Goal: Task Accomplishment & Management: Manage account settings

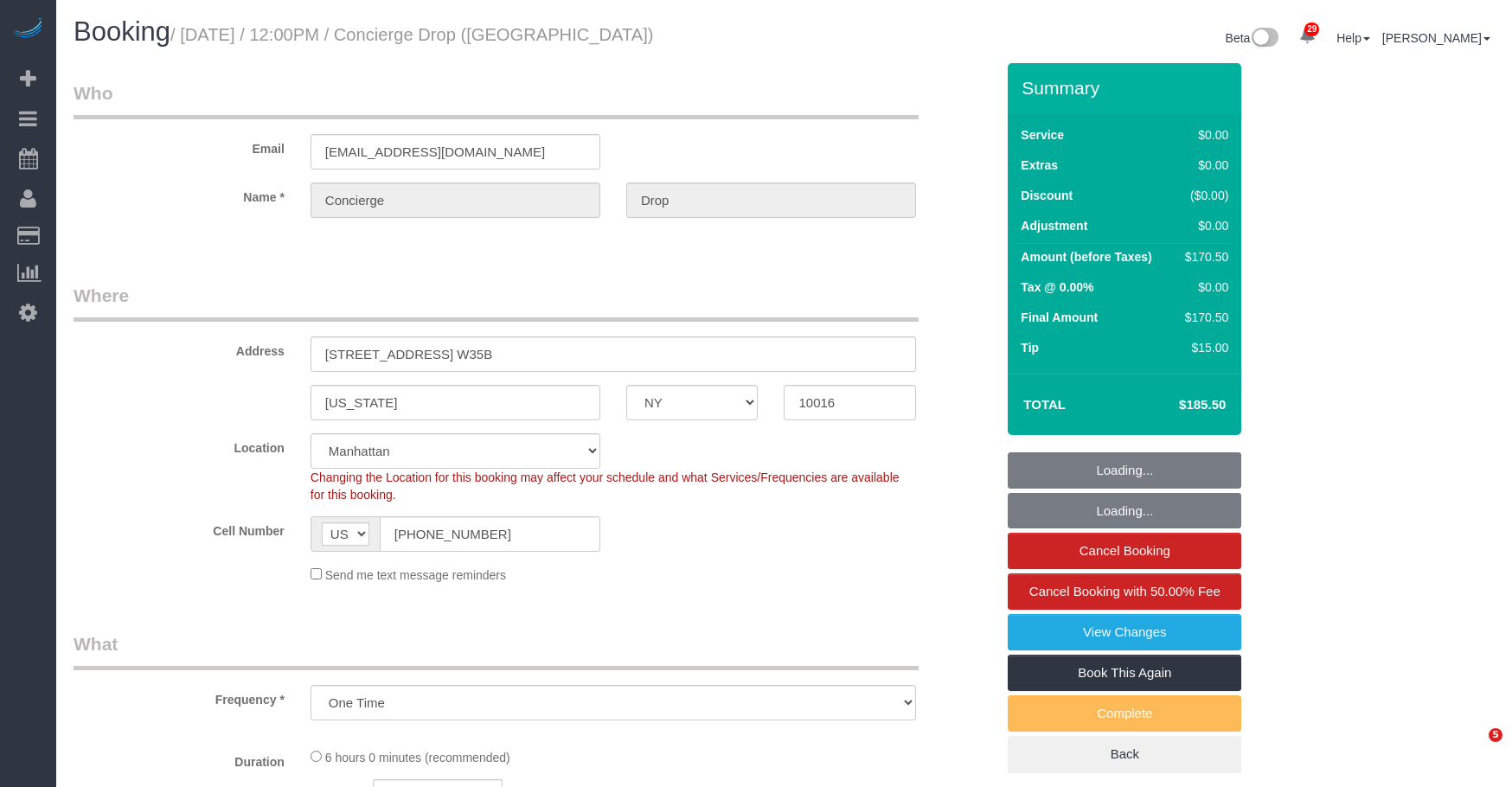
select select "NY"
select select "object:816"
select select "2"
select select "spot1"
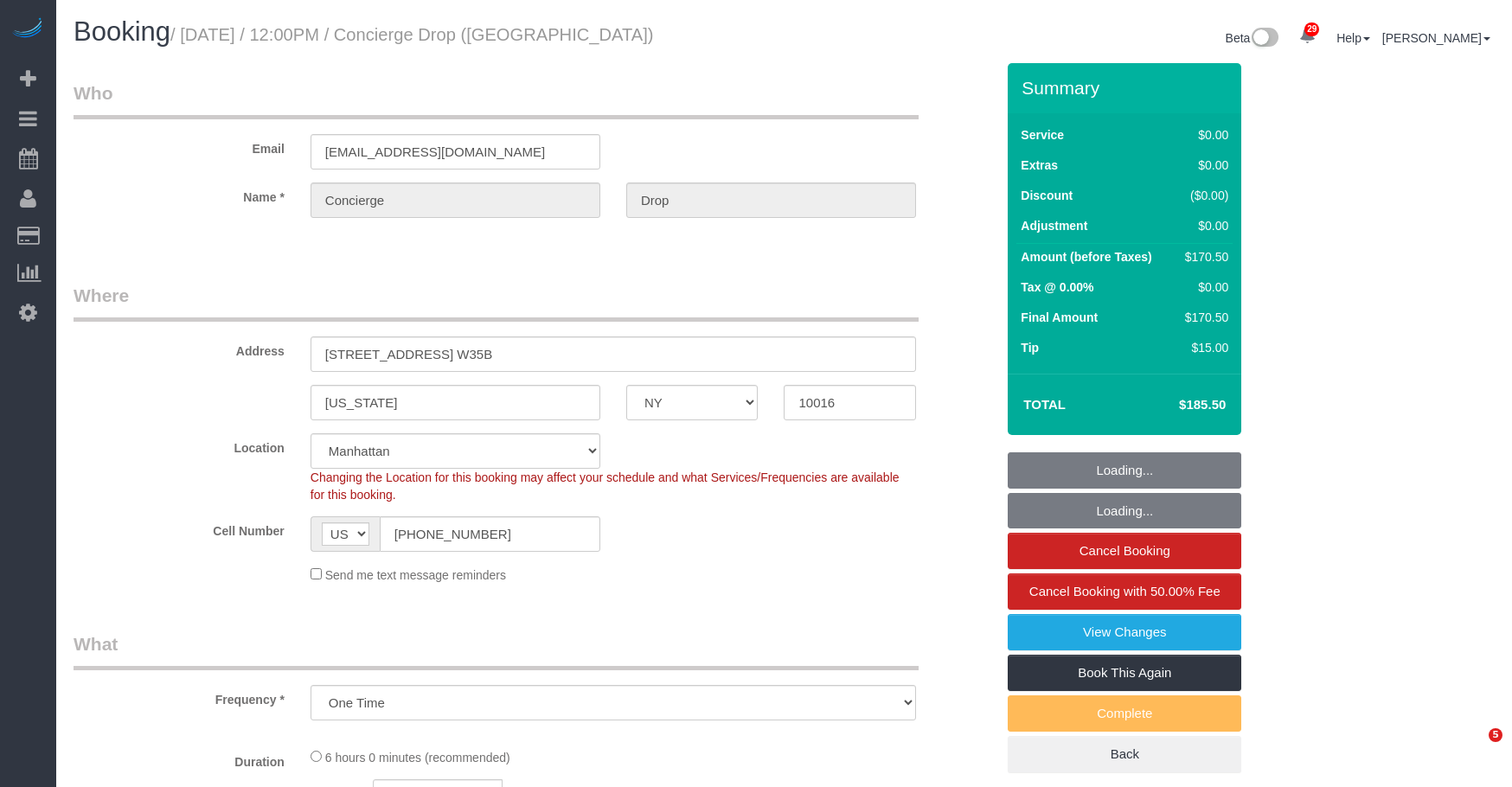
select select "number:89"
select select "number:90"
select select "number:15"
select select "number:6"
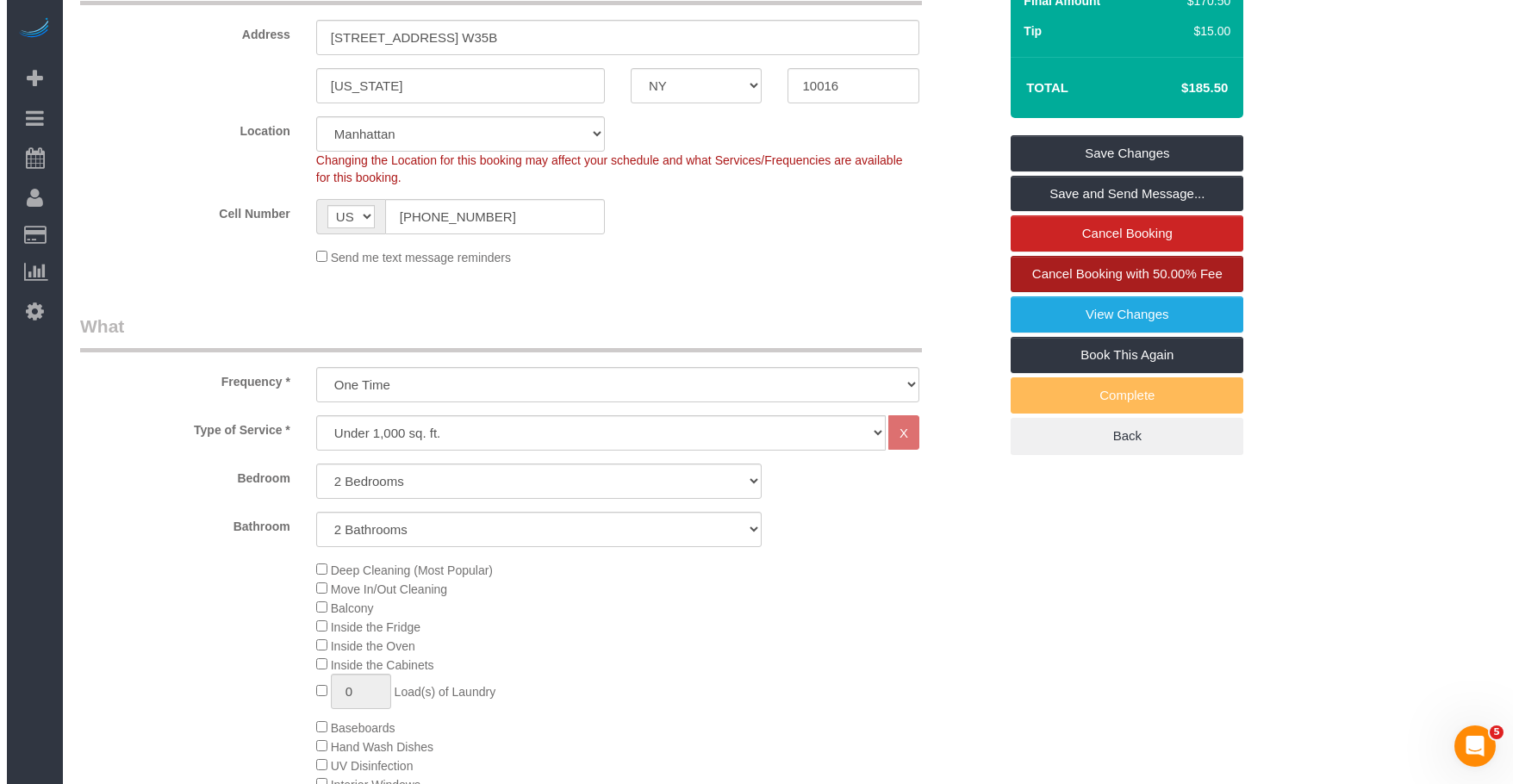
scroll to position [172, 0]
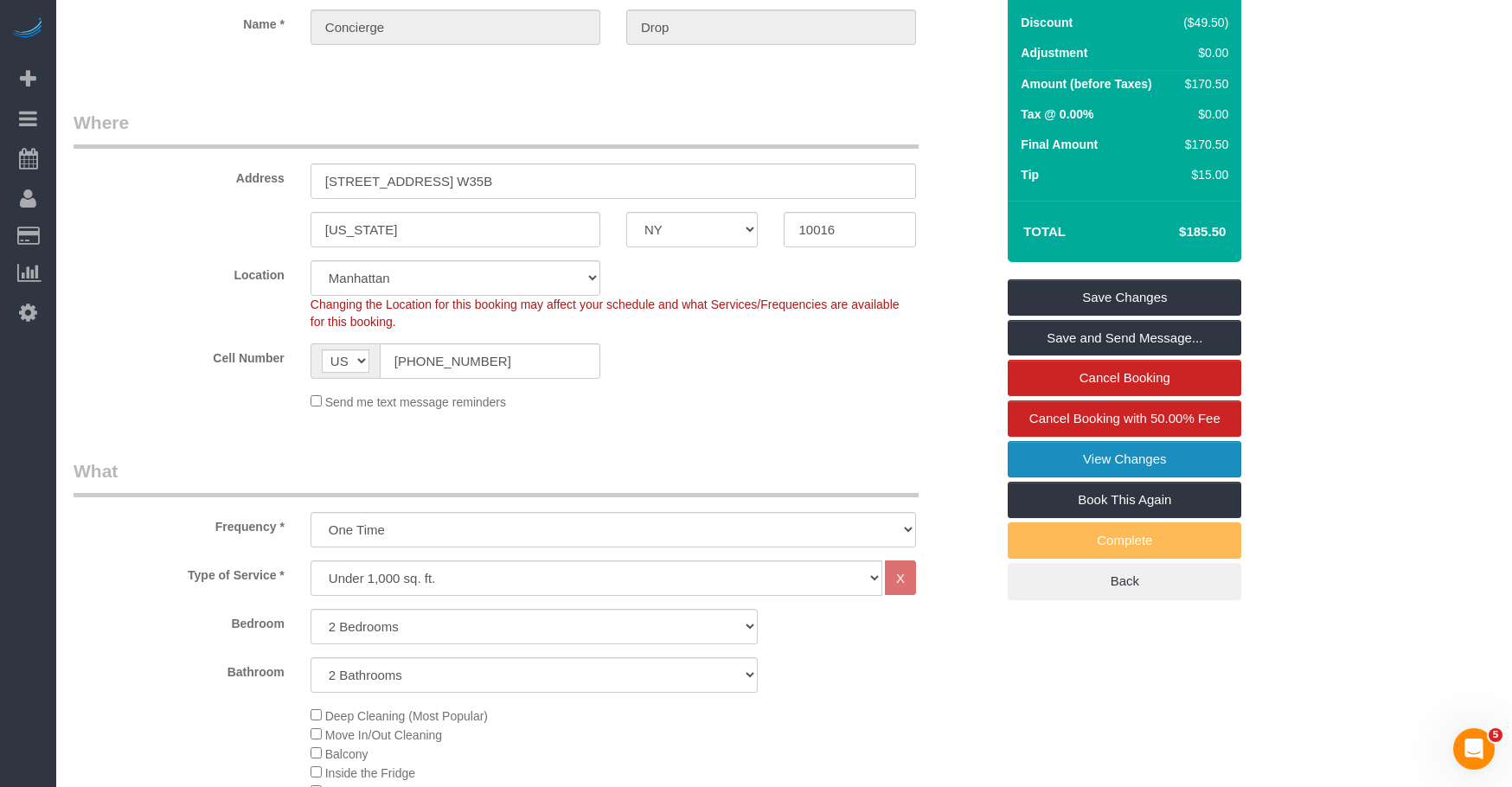
click at [1046, 455] on link "View Changes" at bounding box center [1123, 459] width 233 height 36
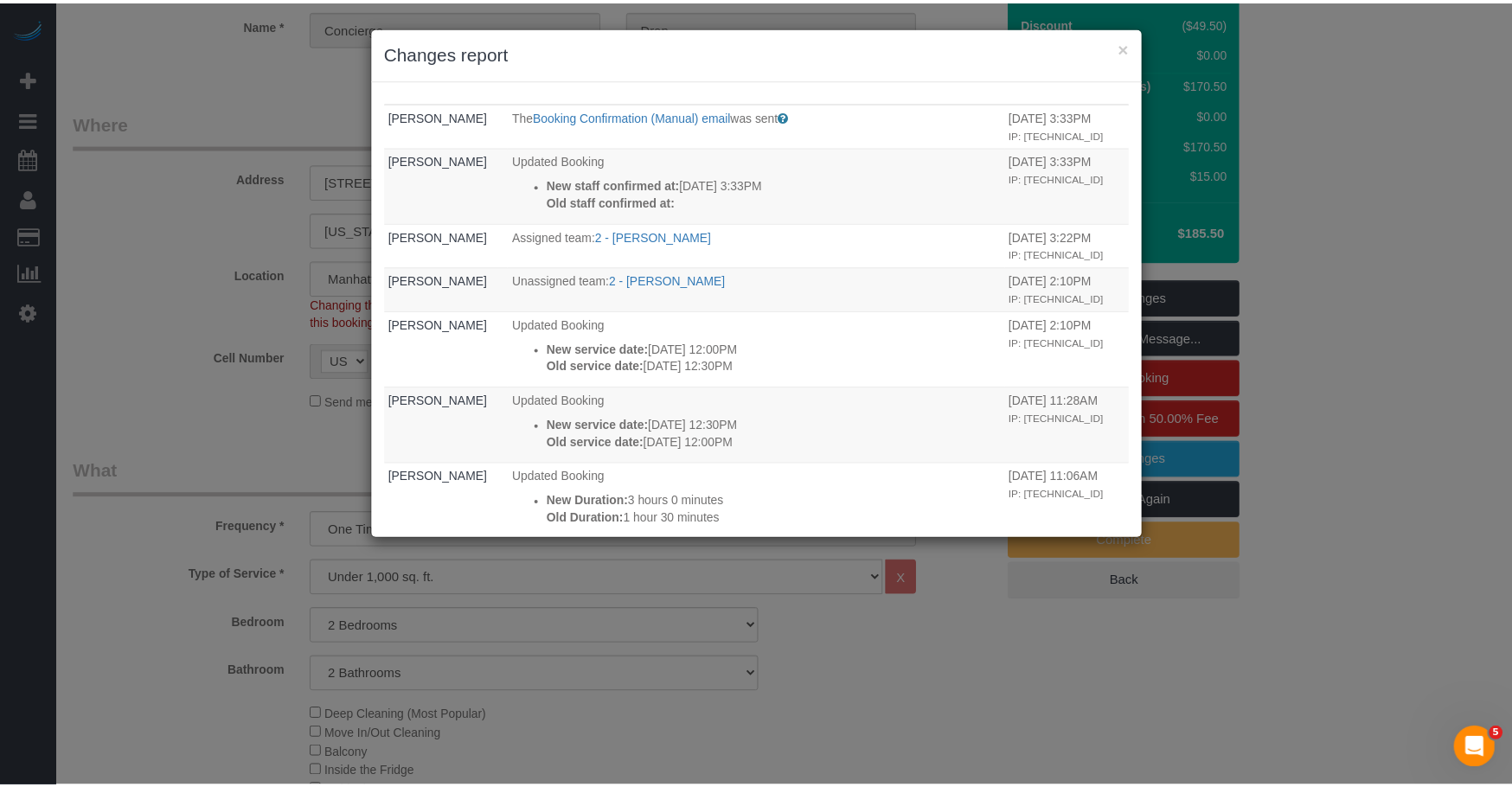
scroll to position [0, 0]
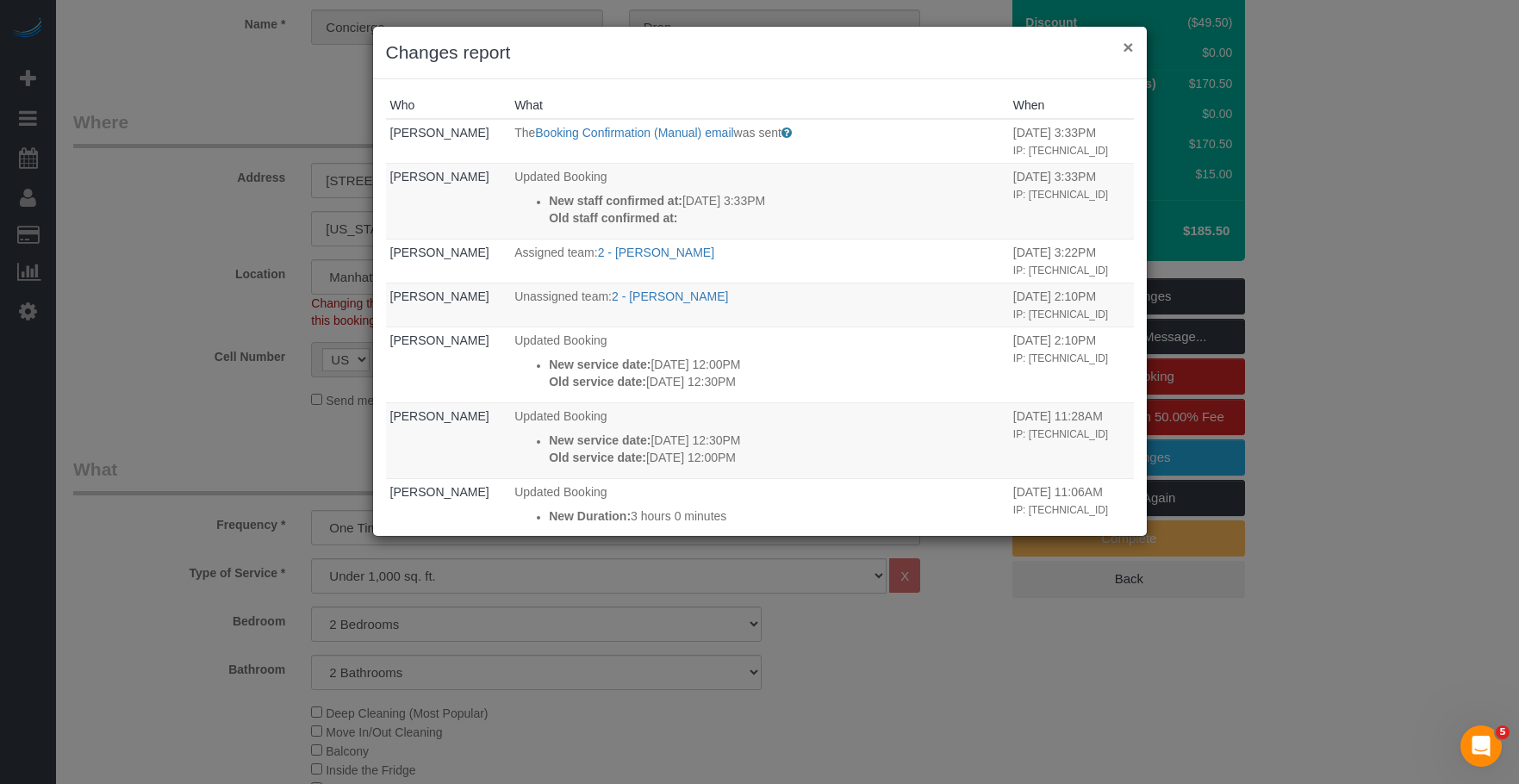
click at [1128, 46] on button "×" at bounding box center [1128, 47] width 11 height 18
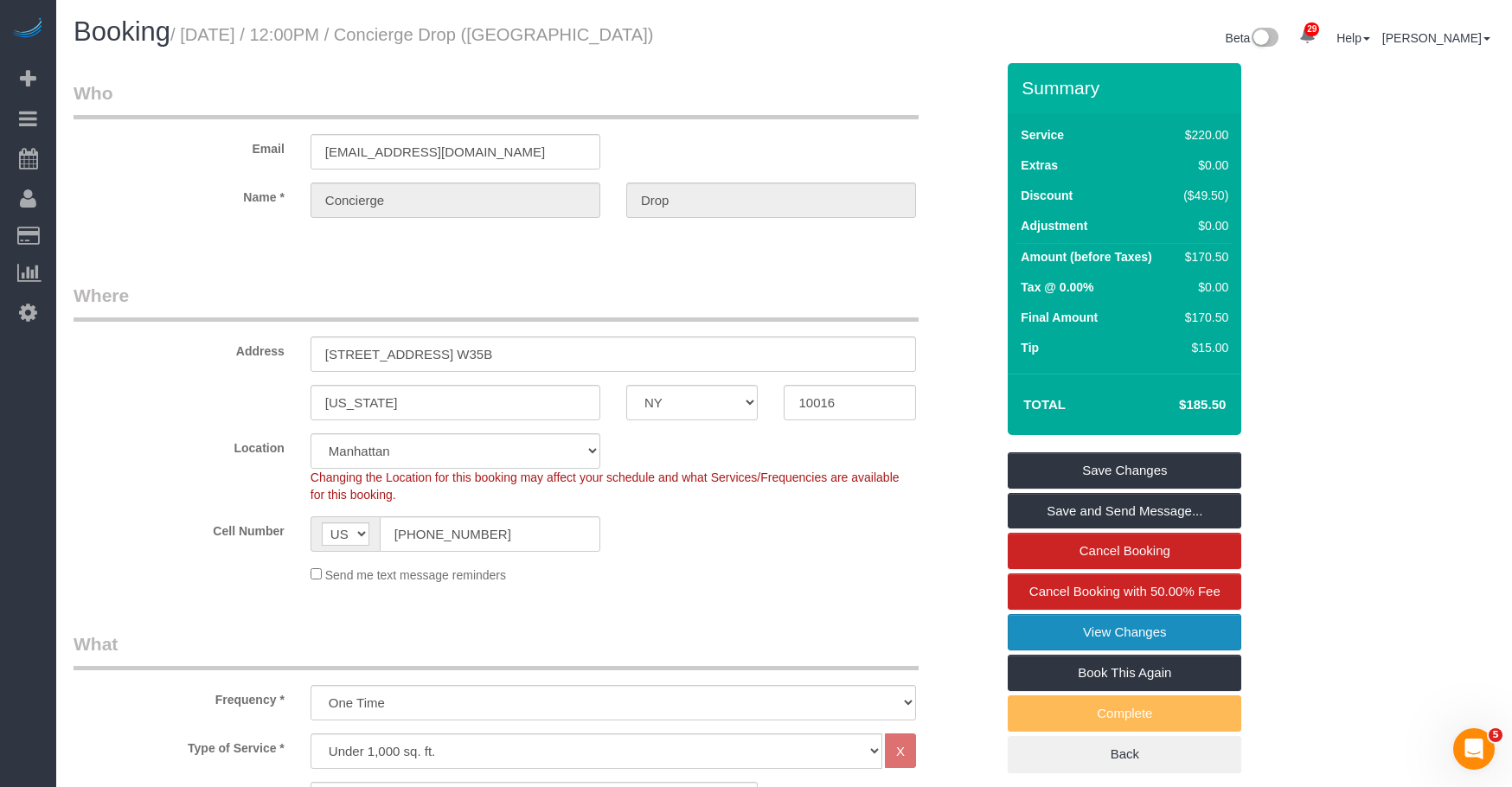
click at [1041, 619] on link "View Changes" at bounding box center [1123, 632] width 233 height 36
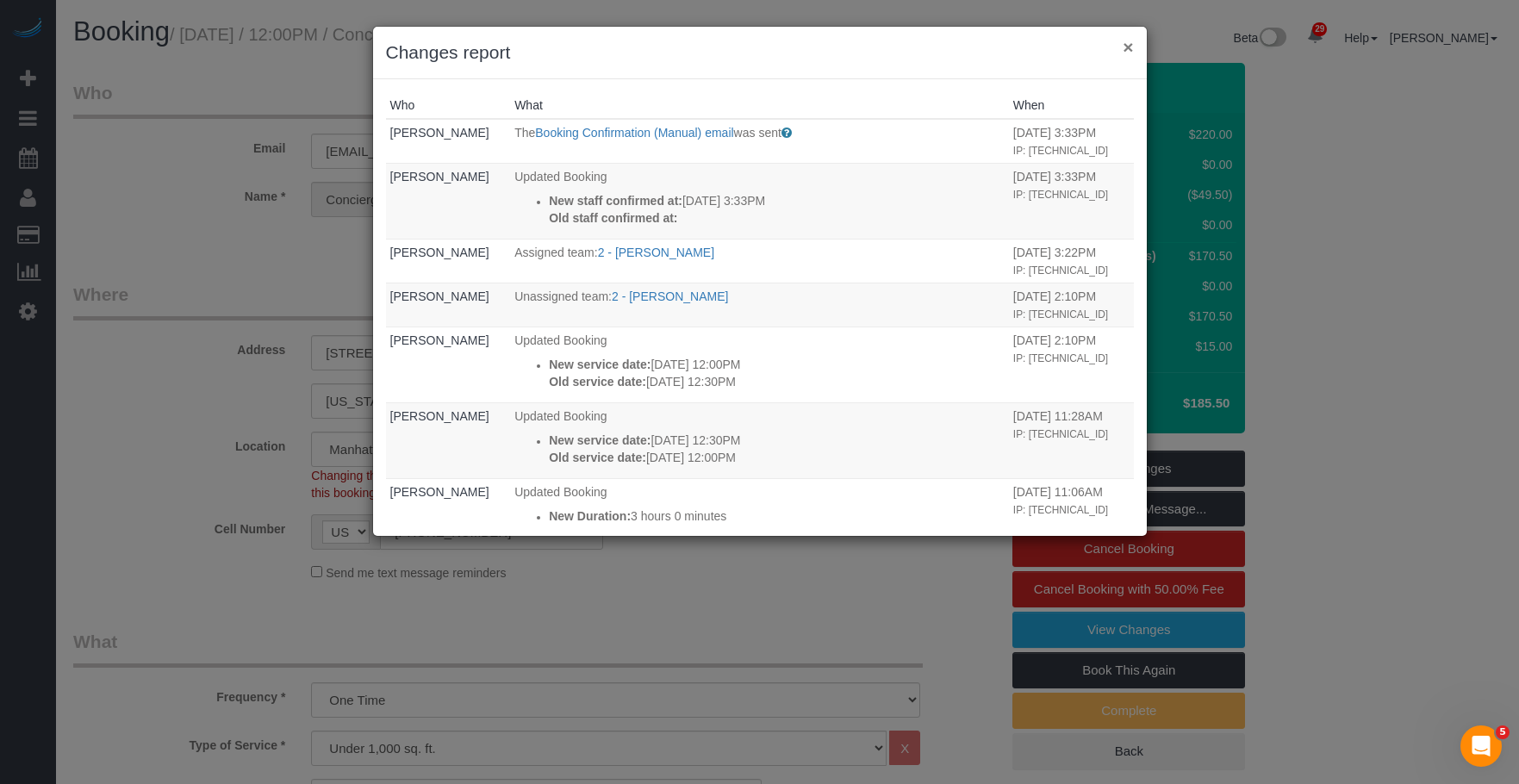
drag, startPoint x: 1126, startPoint y: 43, endPoint x: 1117, endPoint y: 49, distance: 10.8
click at [1126, 43] on button "×" at bounding box center [1128, 47] width 11 height 18
